Goal: Navigation & Orientation: Go to known website

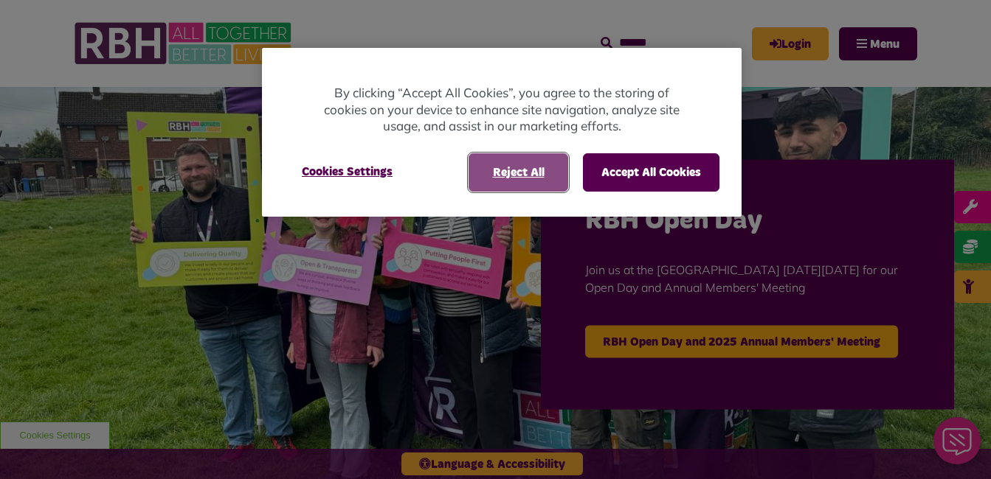
click at [496, 160] on button "Reject All" at bounding box center [518, 172] width 100 height 38
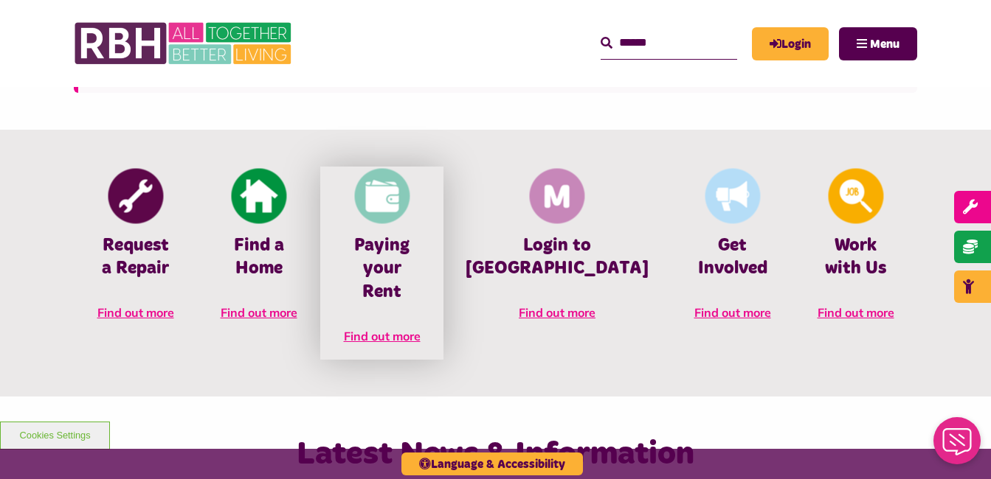
scroll to position [592, 0]
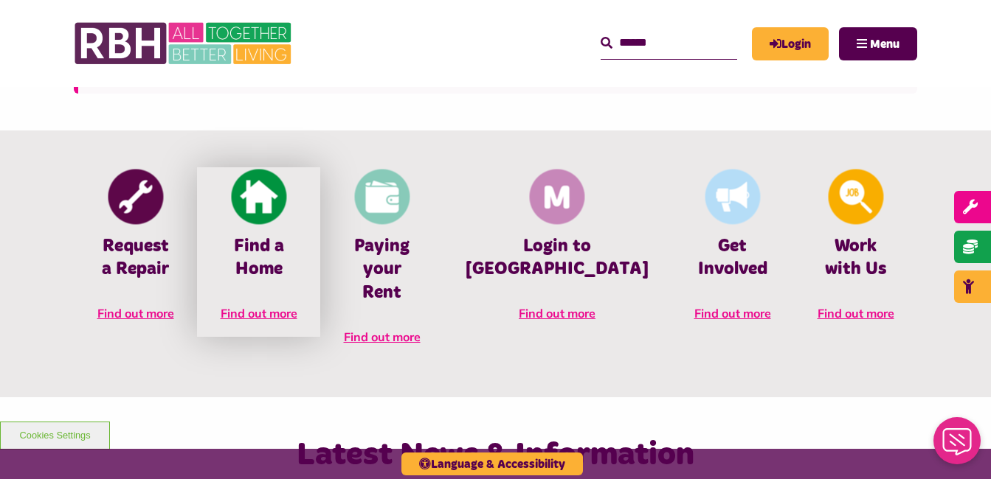
click at [286, 206] on img at bounding box center [258, 197] width 55 height 55
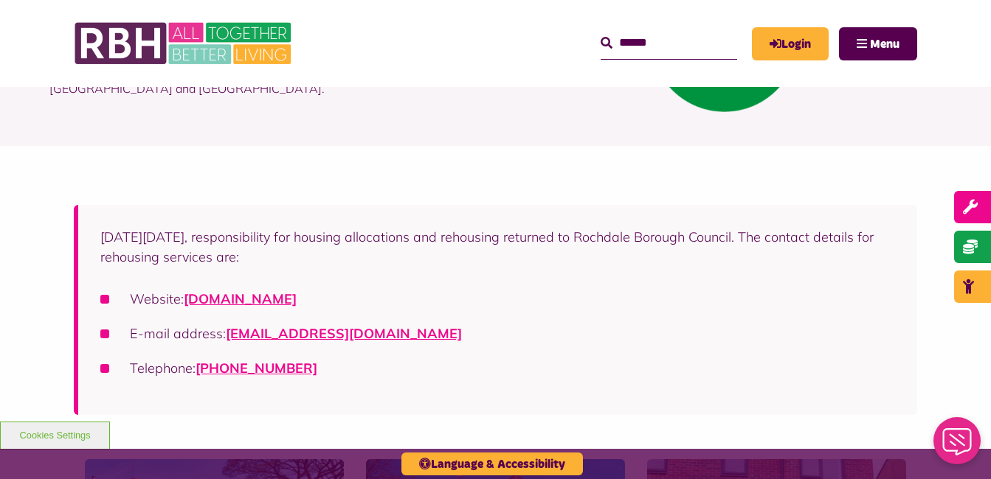
scroll to position [148, 0]
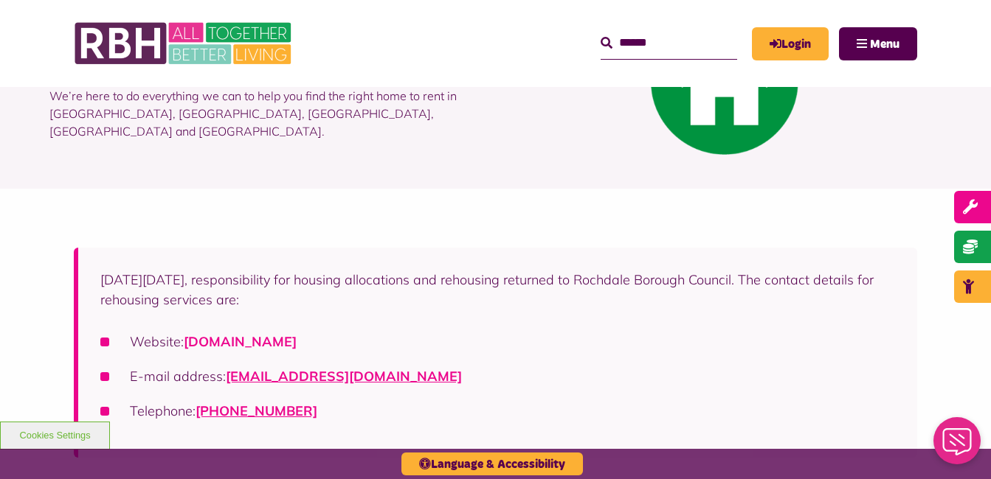
click at [297, 343] on link "[DOMAIN_NAME]" at bounding box center [240, 341] width 113 height 17
